Goal: Find specific page/section: Find specific page/section

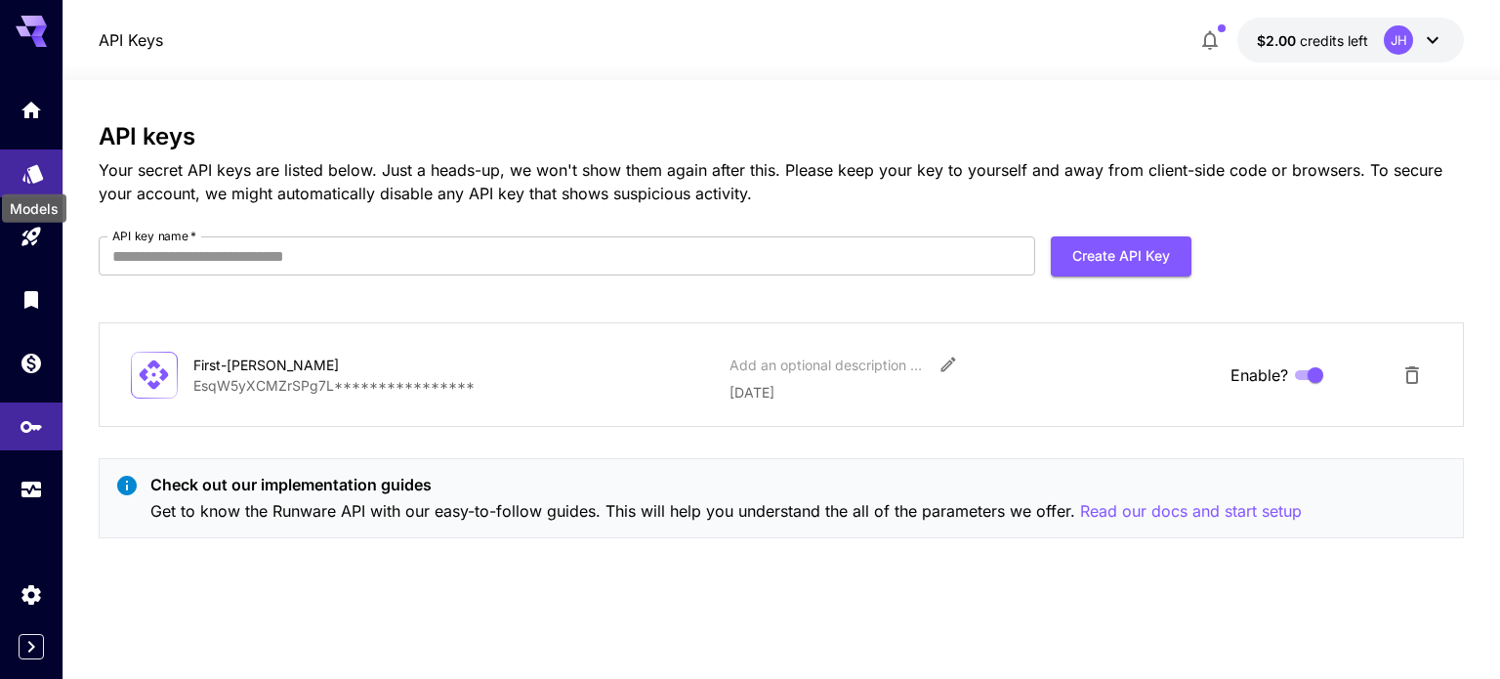
click at [39, 178] on icon "Models" at bounding box center [32, 166] width 23 height 23
